Goal: Answer question/provide support: Answer question/provide support

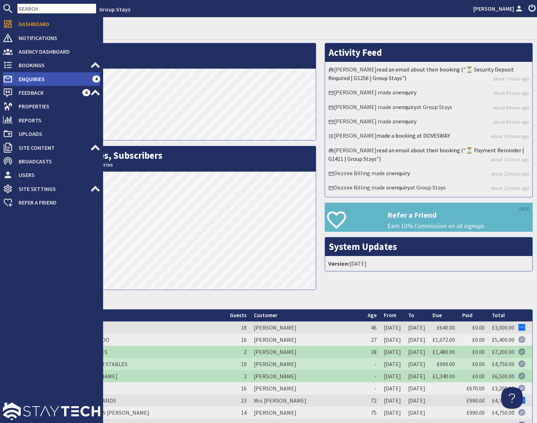
click at [28, 81] on span "Enquiries" at bounding box center [52, 78] width 79 height 11
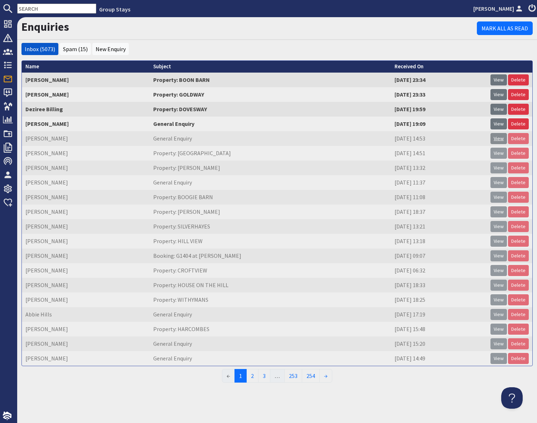
click at [501, 139] on link "View" at bounding box center [498, 138] width 16 height 11
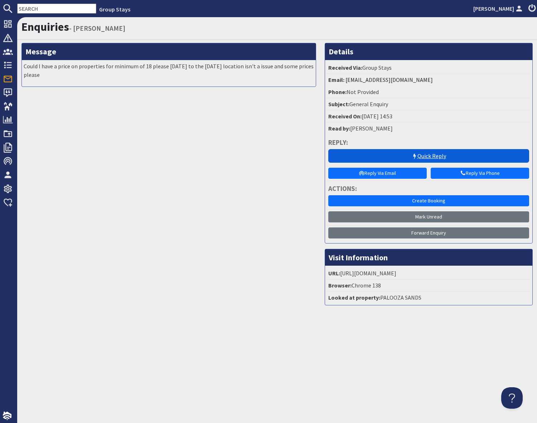
click at [433, 158] on link "Quick Reply" at bounding box center [428, 156] width 201 height 14
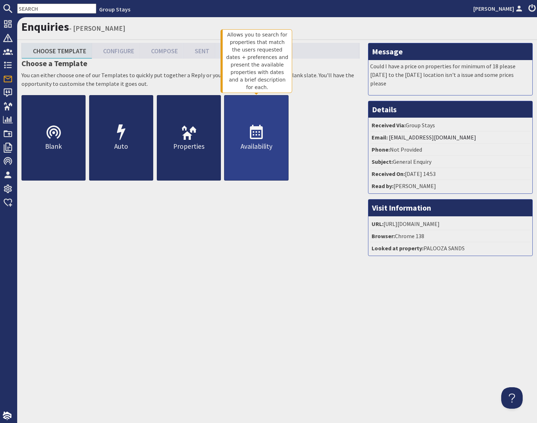
click at [258, 147] on p "Availability" at bounding box center [255, 146] width 63 height 10
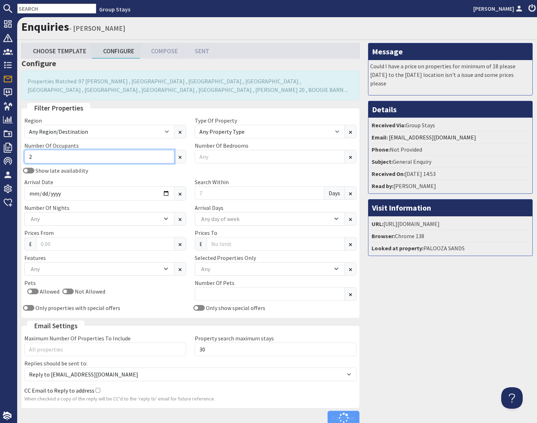
type input "3"
click at [73, 152] on input "3" at bounding box center [99, 157] width 150 height 14
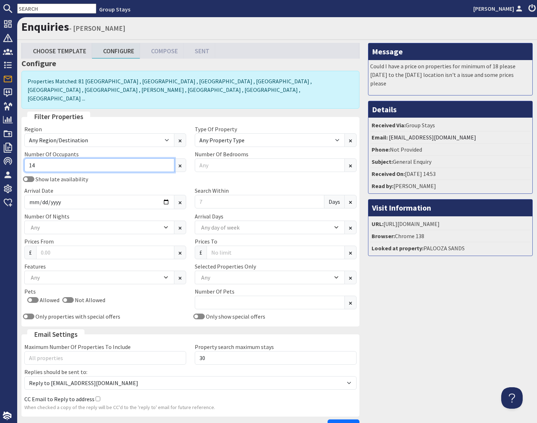
type input "14"
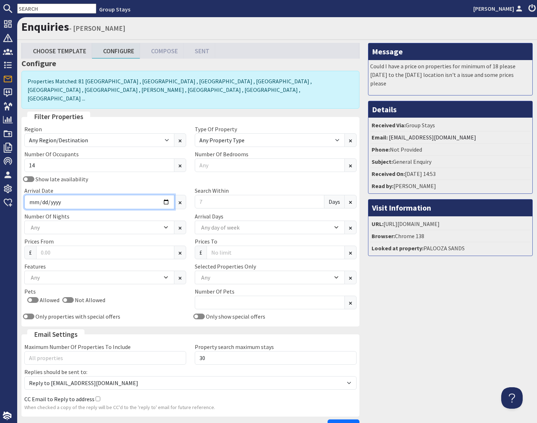
click at [142, 199] on input "Arrival Date" at bounding box center [99, 202] width 150 height 14
click at [166, 195] on input "Arrival Date" at bounding box center [99, 202] width 150 height 14
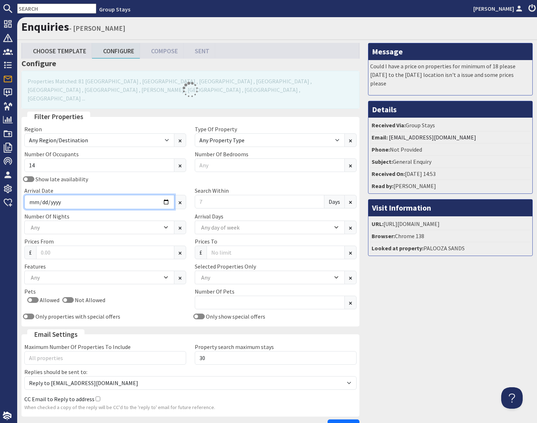
type input "[DATE]"
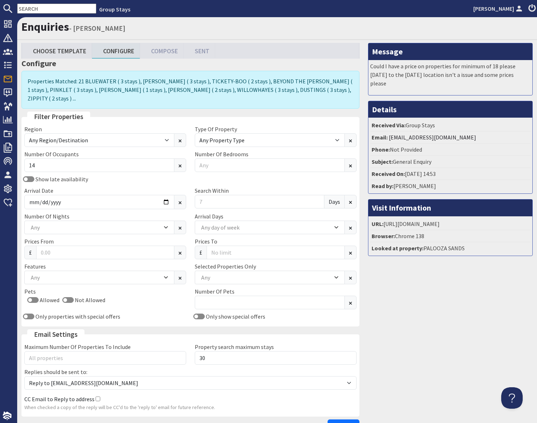
drag, startPoint x: 451, startPoint y: 307, endPoint x: 345, endPoint y: 255, distance: 117.2
click at [446, 305] on div "Message Could I have a price on properties for minimum of 18 please [DATE] to t…" at bounding box center [450, 240] width 173 height 394
click at [230, 195] on input "Search Within" at bounding box center [260, 202] width 130 height 14
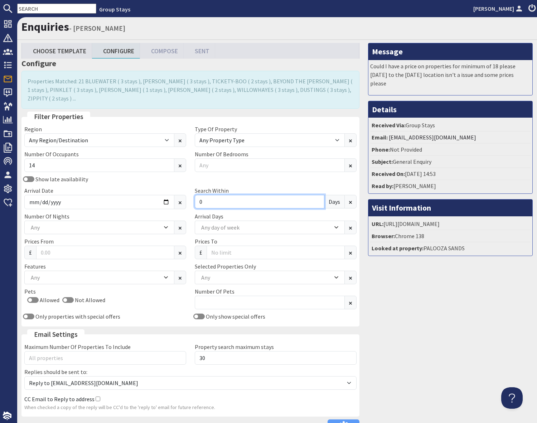
type input "0"
drag, startPoint x: 419, startPoint y: 326, endPoint x: 410, endPoint y: 322, distance: 9.6
click at [414, 324] on div "Message Could I have a price on properties for minimum of 18 please [DATE] to t…" at bounding box center [450, 240] width 173 height 394
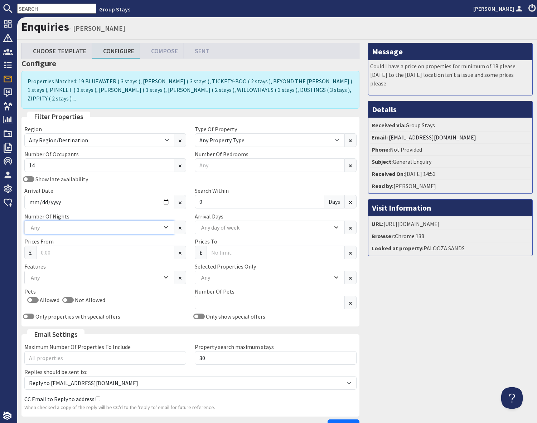
click at [84, 224] on div "Any" at bounding box center [95, 228] width 133 height 8
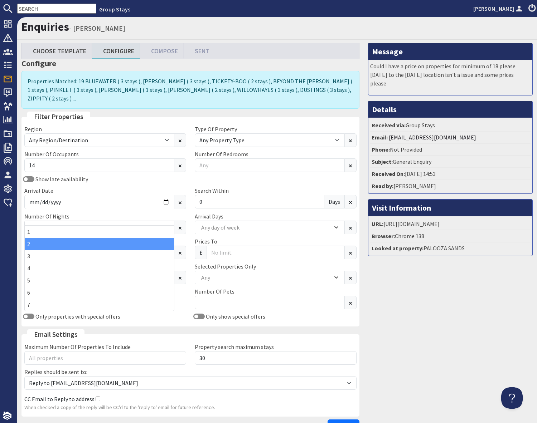
click at [32, 245] on div "2" at bounding box center [99, 244] width 149 height 12
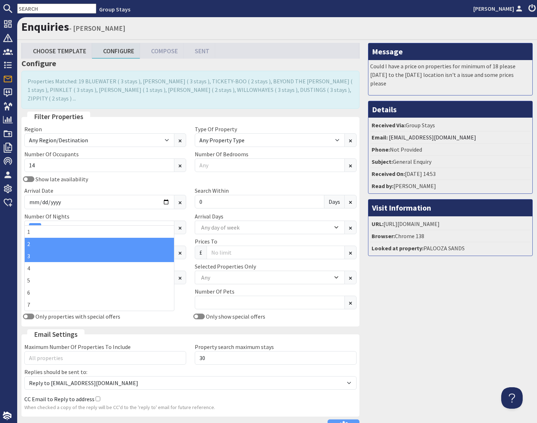
click at [34, 258] on div "3" at bounding box center [99, 256] width 149 height 12
click at [473, 336] on div "Message Could I have a price on properties for minimum of 18 please [DATE] to t…" at bounding box center [450, 240] width 173 height 394
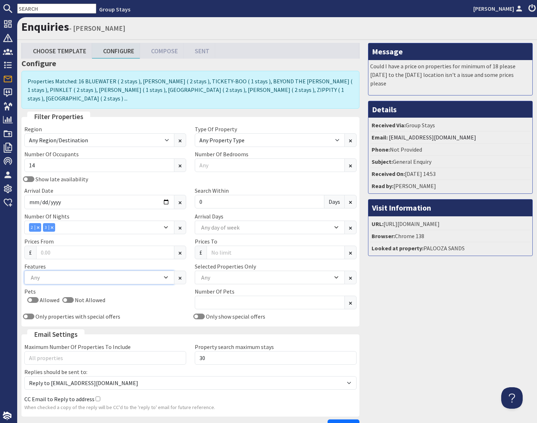
click at [44, 274] on div "Any" at bounding box center [95, 278] width 133 height 8
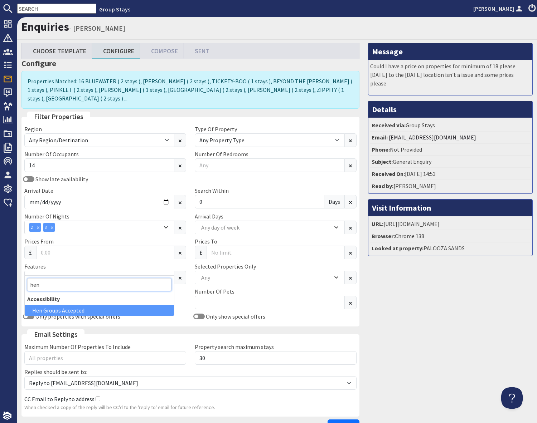
type input "hen"
click at [49, 314] on div "Hen Groups Accepted" at bounding box center [99, 310] width 149 height 11
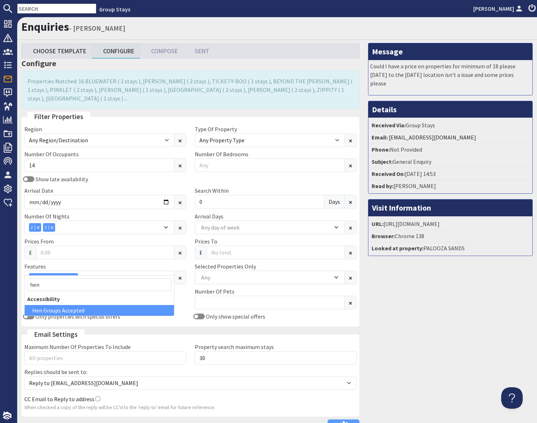
drag, startPoint x: 516, startPoint y: 362, endPoint x: 498, endPoint y: 362, distance: 17.9
click at [514, 362] on div "Message Could I have a price on properties for minimum of 18 please [DATE] to t…" at bounding box center [450, 240] width 173 height 394
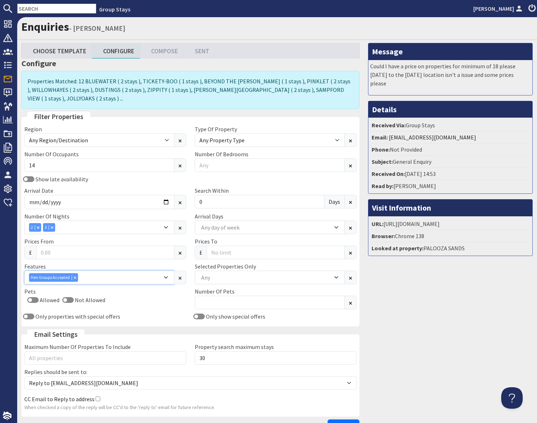
click at [75, 277] on icon "Combobox" at bounding box center [75, 278] width 2 height 2
click at [342, 423] on span "Continue" at bounding box center [343, 426] width 23 height 7
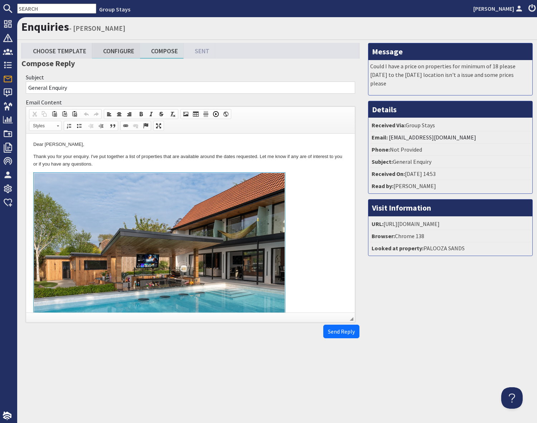
click at [115, 51] on link "Configure" at bounding box center [116, 50] width 48 height 15
type textarea "<p>Dear [PERSON_NAME],</p> <p>Thank you for your enquiry. I&#39;ve put together…"
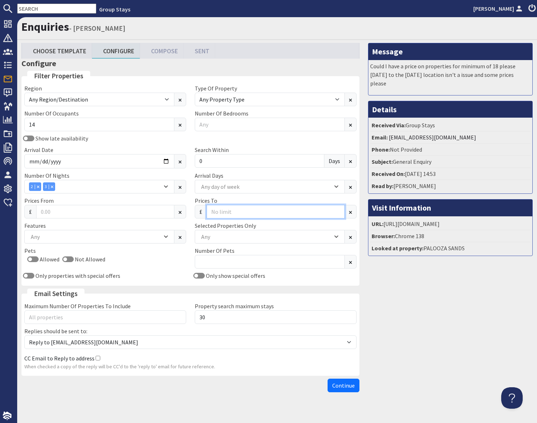
click at [237, 213] on input "Prices To" at bounding box center [276, 212] width 138 height 14
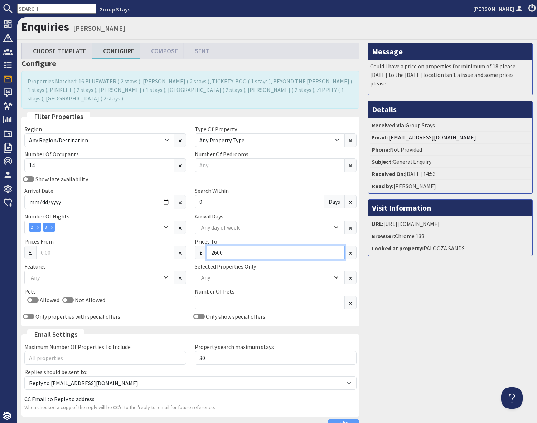
type input "2600"
click at [457, 326] on div "Message Could I have a price on properties for minimum of 18 please [DATE] to t…" at bounding box center [450, 240] width 173 height 394
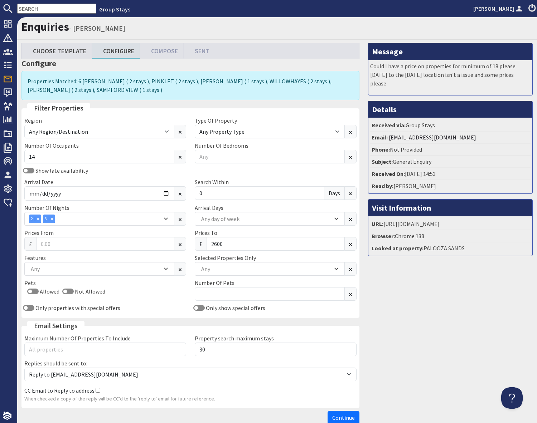
drag, startPoint x: 388, startPoint y: 344, endPoint x: 354, endPoint y: 377, distance: 47.3
click at [388, 344] on div "Message Could I have a price on properties for minimum of 18 please [DATE] to t…" at bounding box center [450, 235] width 173 height 385
drag, startPoint x: 341, startPoint y: 415, endPoint x: 374, endPoint y: 401, distance: 36.2
click at [341, 415] on span "Continue" at bounding box center [343, 417] width 23 height 7
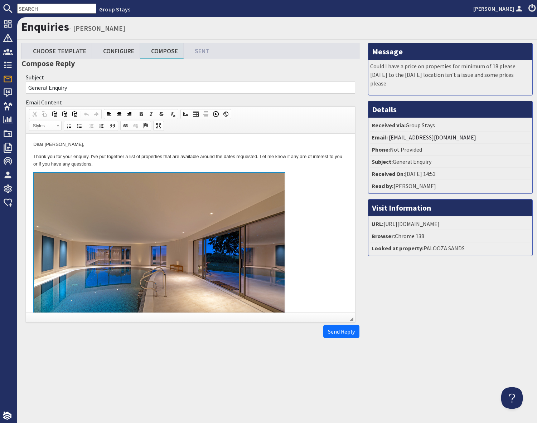
drag, startPoint x: 298, startPoint y: 173, endPoint x: 318, endPoint y: 171, distance: 20.5
click at [298, 173] on link at bounding box center [190, 255] width 314 height 165
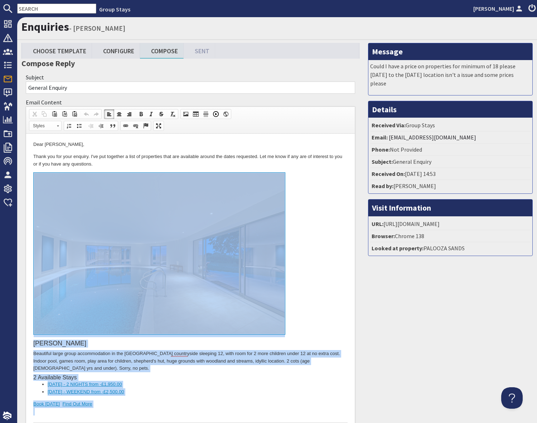
drag, startPoint x: 128, startPoint y: 1673, endPoint x: 153, endPoint y: 237, distance: 1435.9
copy body "LOREM IPSU Dolorsita conse adipi elitseddoeius te inc Utlabore etdoloremag aliq…"
